Goal: Information Seeking & Learning: Learn about a topic

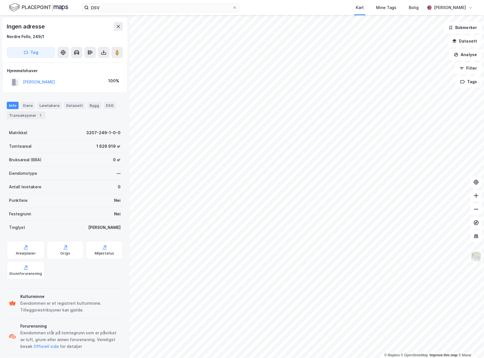
scroll to position [0, 0]
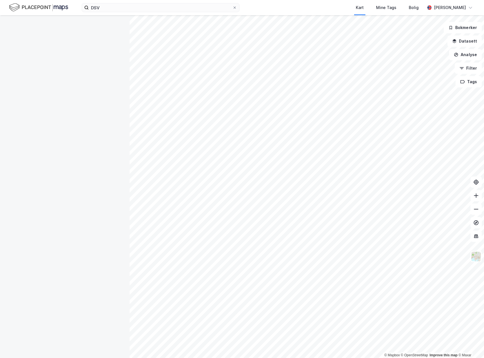
scroll to position [0, 0]
